Goal: Information Seeking & Learning: Learn about a topic

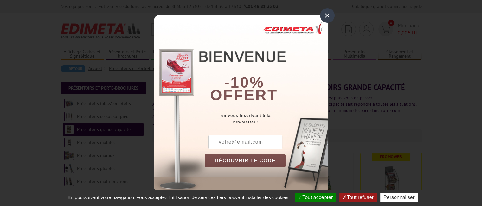
click at [326, 18] on div "×" at bounding box center [327, 15] width 15 height 15
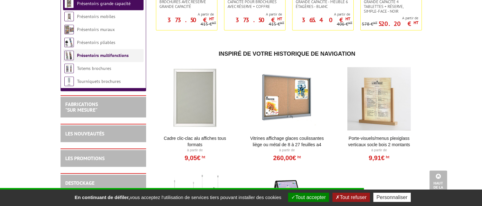
scroll to position [443, 0]
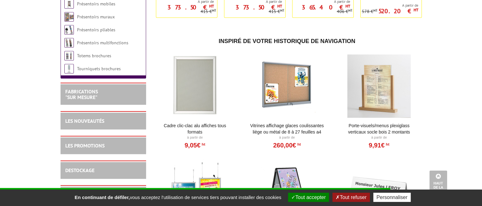
click at [102, 99] on h2 "FABRICATIONS "Sur Mesure"" at bounding box center [103, 94] width 76 height 11
click at [85, 100] on link "FABRICATIONS "Sur Mesure"" at bounding box center [81, 94] width 33 height 12
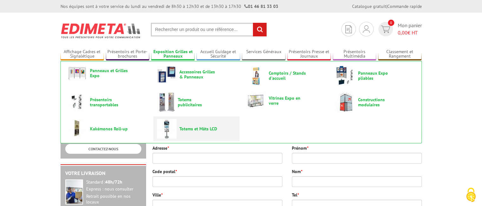
click at [196, 129] on span "Totems et Mâts LCD" at bounding box center [198, 128] width 38 height 5
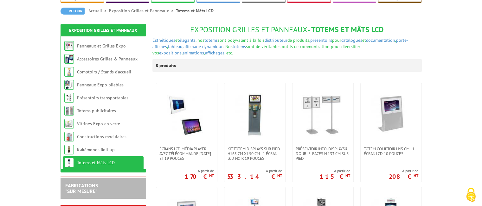
scroll to position [63, 0]
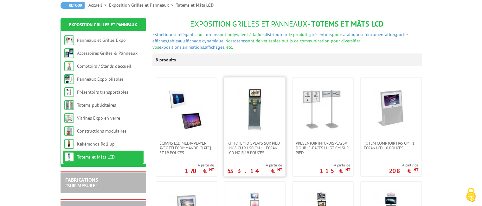
click at [273, 112] on img at bounding box center [254, 109] width 44 height 44
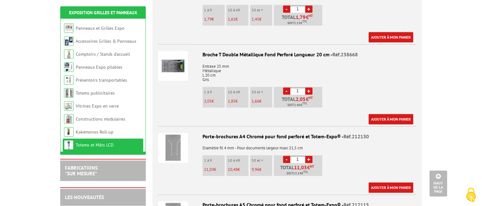
scroll to position [792, 0]
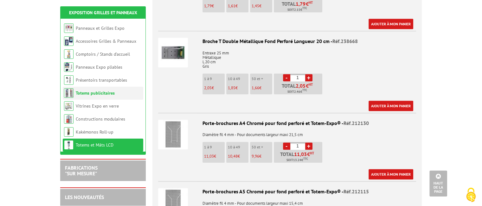
click at [96, 93] on link "Totems publicitaires" at bounding box center [95, 93] width 39 height 6
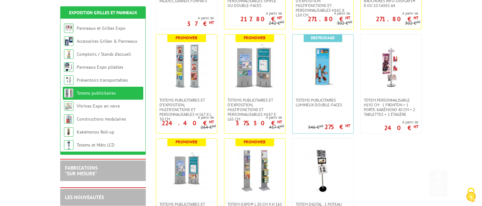
scroll to position [222, 0]
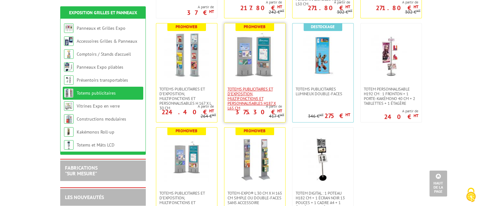
click at [244, 92] on span "Totems publicitaires et d'exposition, multifonctions et personnalisables H187 X…" at bounding box center [254, 99] width 54 height 24
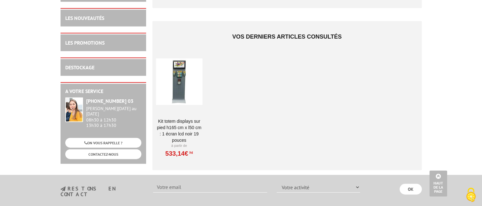
scroll to position [1393, 0]
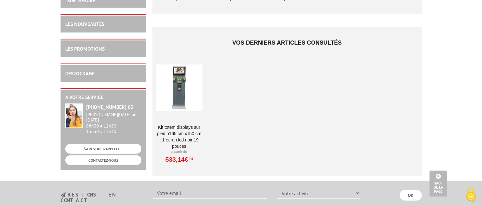
click at [202, 87] on div at bounding box center [179, 87] width 47 height 63
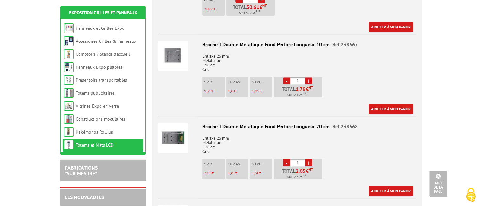
scroll to position [706, 0]
click at [102, 57] on li "Comptoirs / Stands d'accueil" at bounding box center [103, 54] width 80 height 13
click at [105, 55] on link "Comptoirs / Stands d'accueil" at bounding box center [103, 54] width 55 height 6
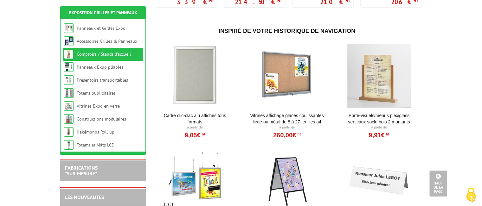
scroll to position [81, 0]
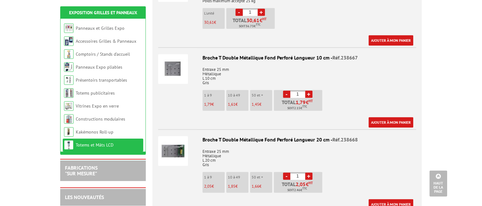
scroll to position [706, 0]
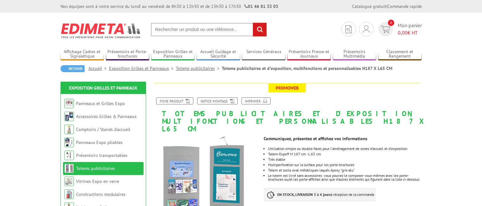
scroll to position [1393, 0]
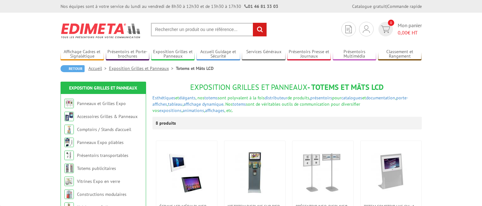
scroll to position [63, 0]
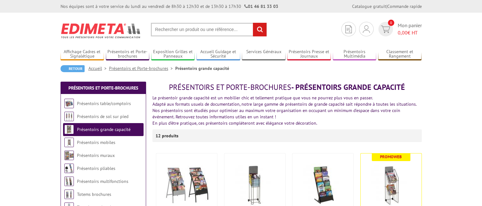
scroll to position [443, 0]
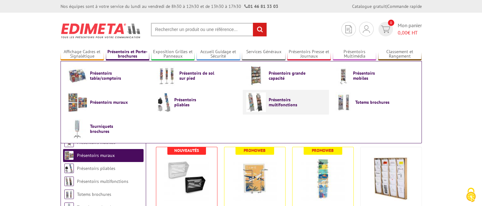
click at [252, 100] on img at bounding box center [256, 102] width 20 height 20
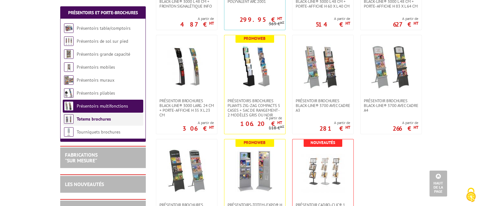
scroll to position [348, 0]
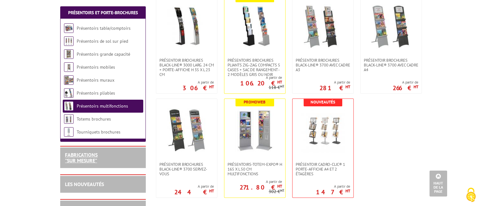
click at [82, 158] on link "FABRICATIONS "Sur Mesure"" at bounding box center [81, 158] width 33 height 12
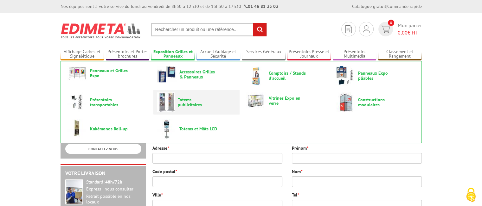
click at [167, 103] on img at bounding box center [166, 102] width 18 height 20
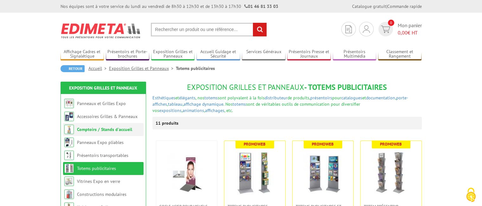
click at [100, 131] on link "Comptoirs / Stands d'accueil" at bounding box center [104, 130] width 55 height 6
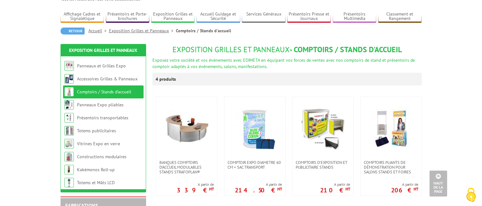
scroll to position [32, 0]
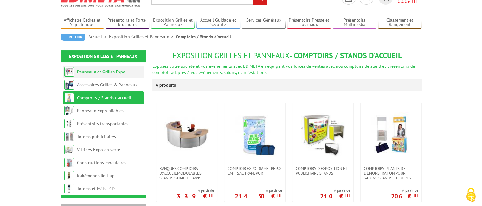
click at [116, 73] on link "Panneaux et Grilles Expo" at bounding box center [101, 72] width 48 height 6
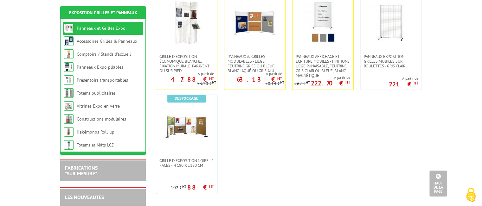
scroll to position [253, 0]
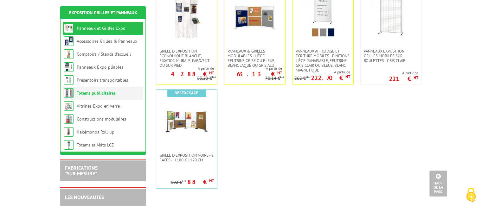
click at [106, 94] on link "Totems publicitaires" at bounding box center [96, 93] width 39 height 6
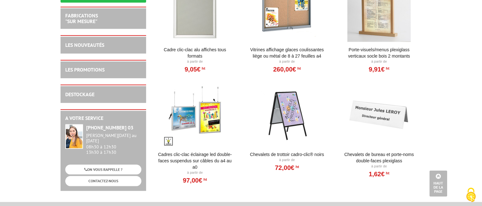
scroll to position [317, 0]
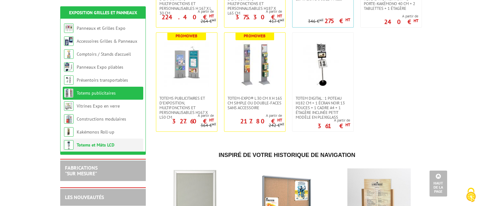
click at [103, 146] on link "Totems et Mâts LCD" at bounding box center [96, 145] width 38 height 6
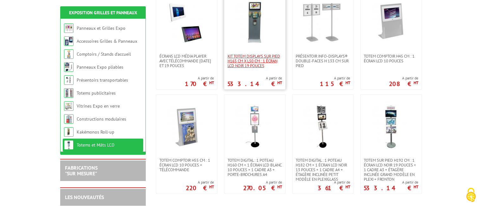
scroll to position [158, 0]
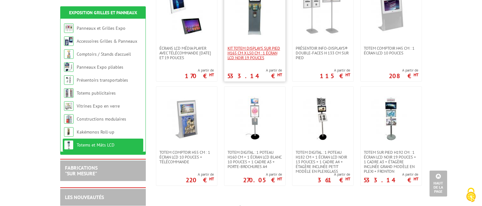
click at [257, 56] on span "Kit Totem Displays sur pied H165 cm X L50 cm : 1 écran LCD noir 19 pouces" at bounding box center [254, 53] width 54 height 14
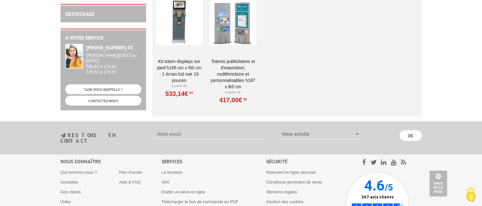
scroll to position [1371, 0]
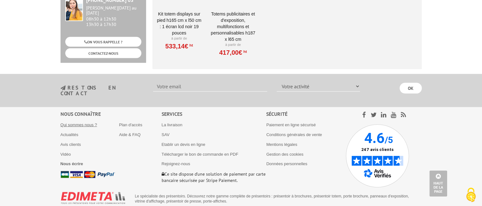
click at [79, 123] on link "Qui sommes nous ?" at bounding box center [78, 125] width 37 height 5
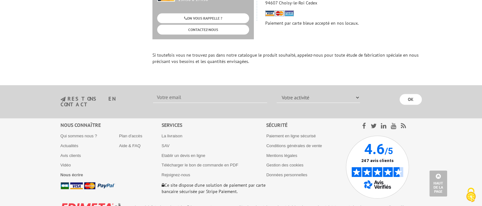
scroll to position [534, 0]
